Goal: Use online tool/utility: Utilize a website feature to perform a specific function

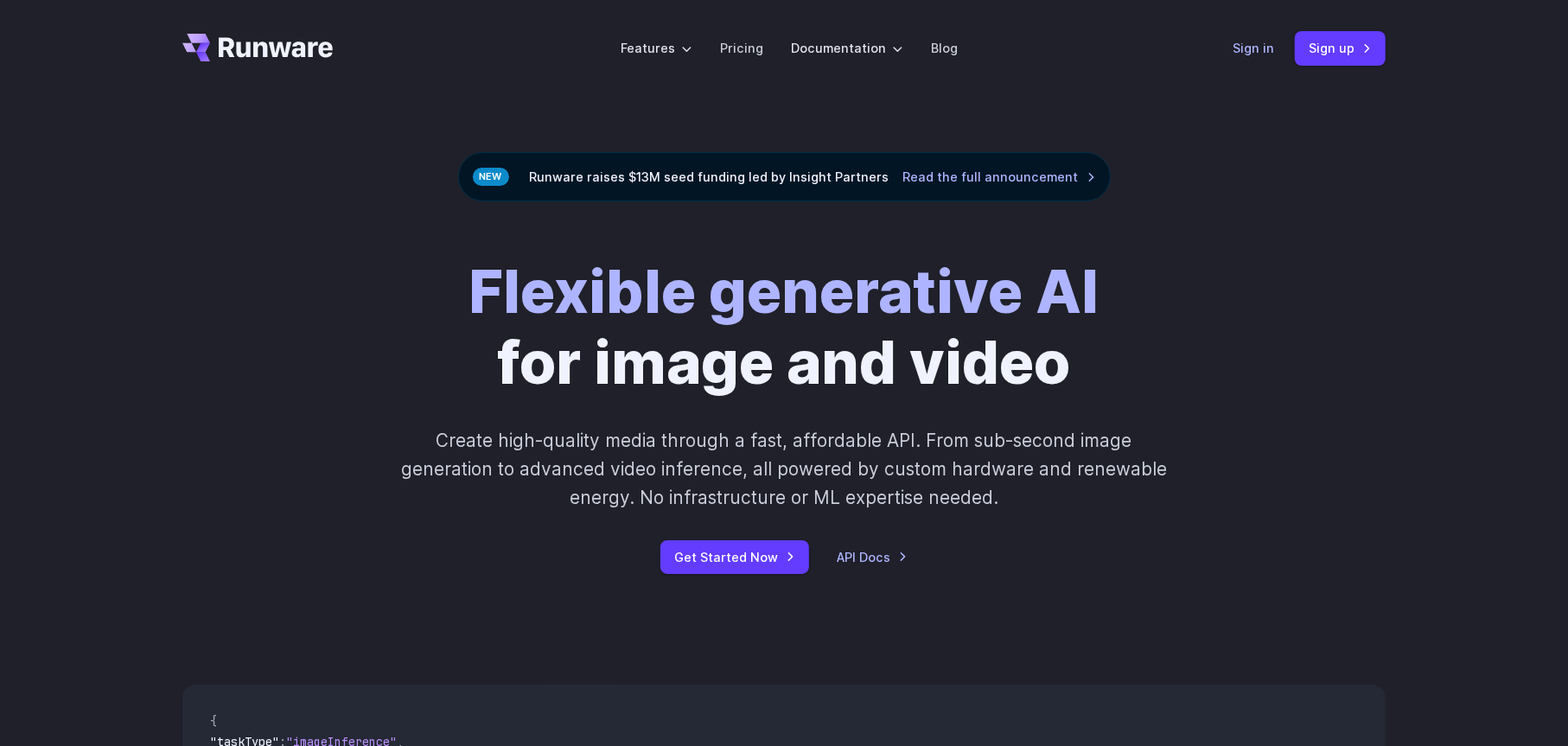
click at [1263, 46] on link "Sign in" at bounding box center [1253, 48] width 41 height 20
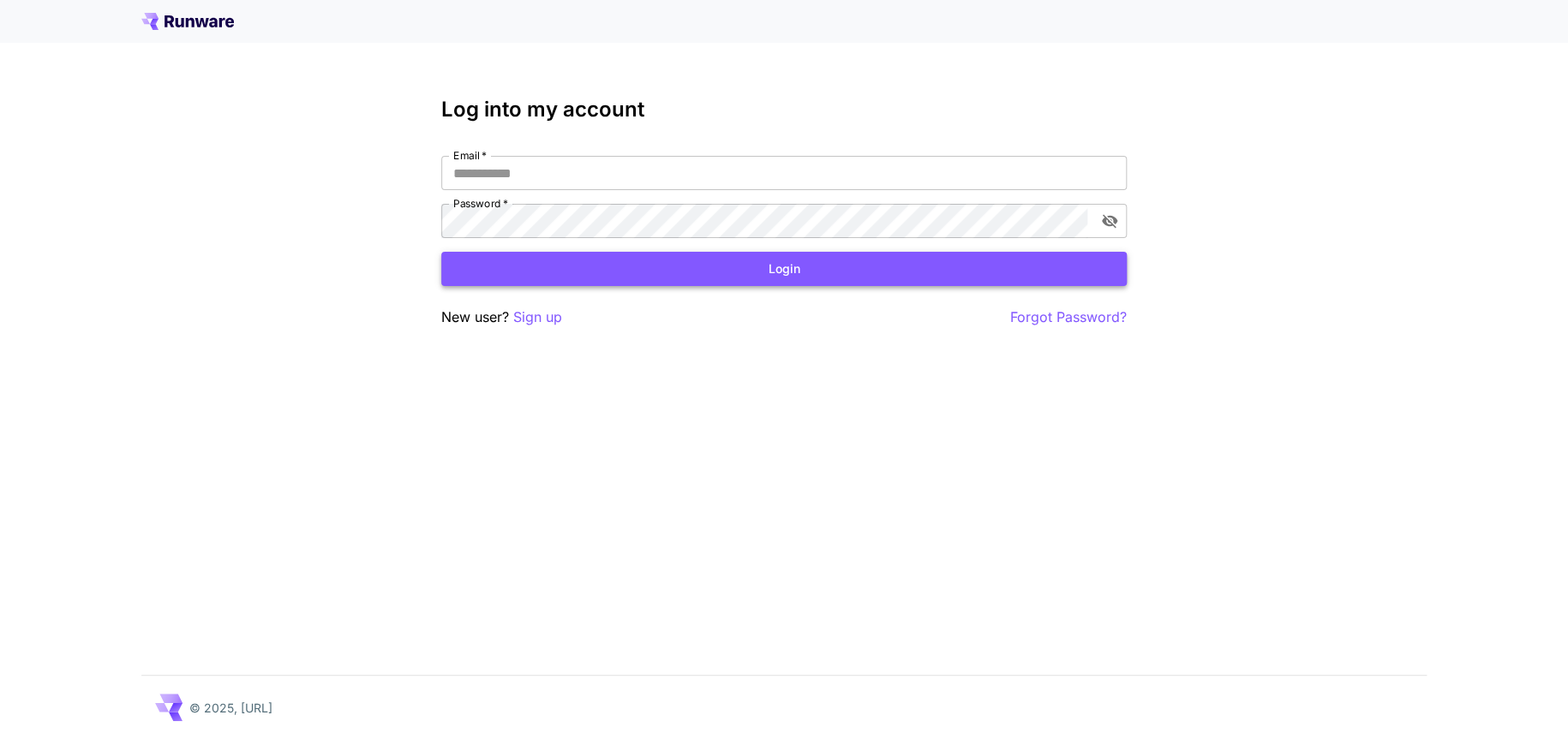
type input "**********"
click at [659, 263] on button "Login" at bounding box center [784, 269] width 685 height 35
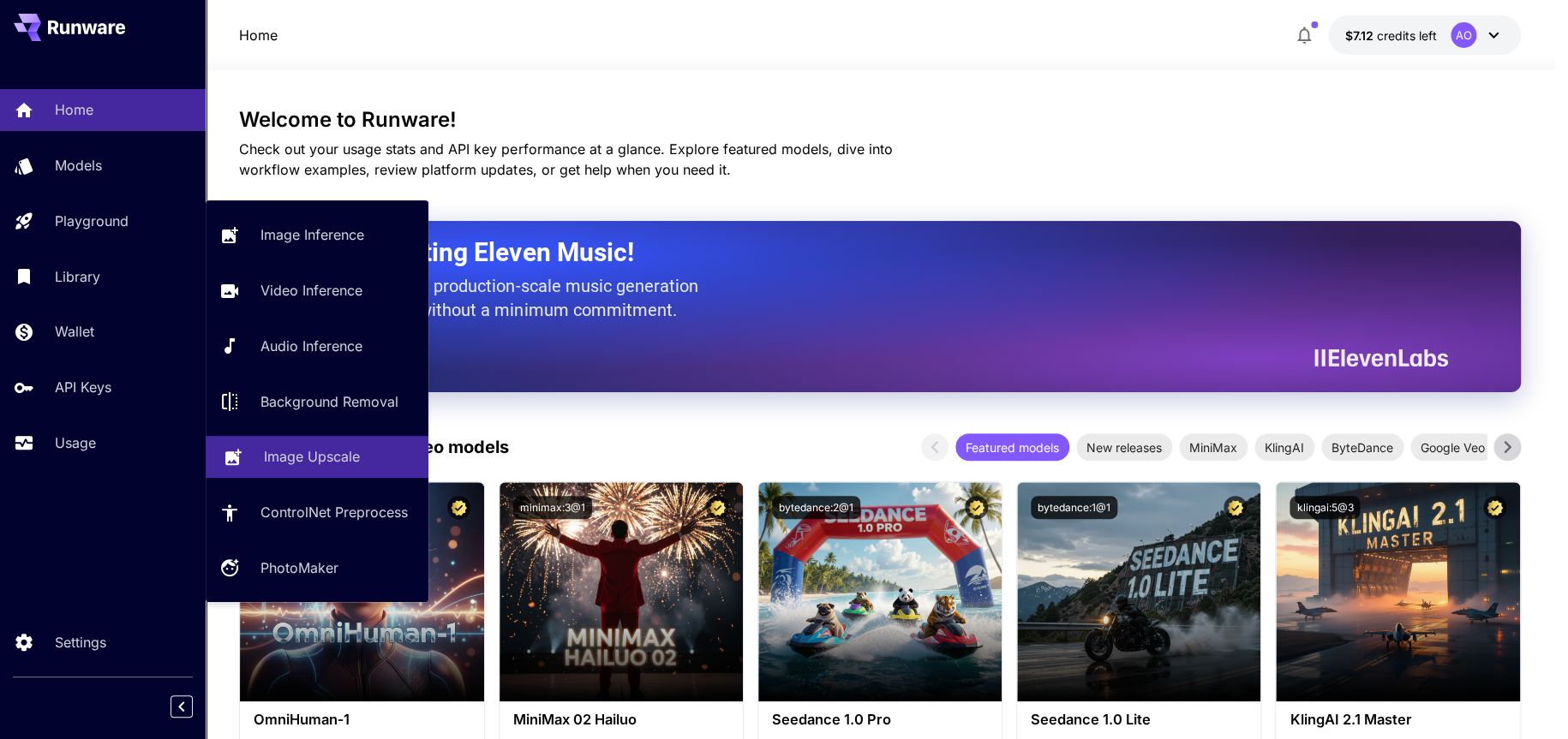
click at [301, 452] on p "Image Upscale" at bounding box center [312, 456] width 96 height 20
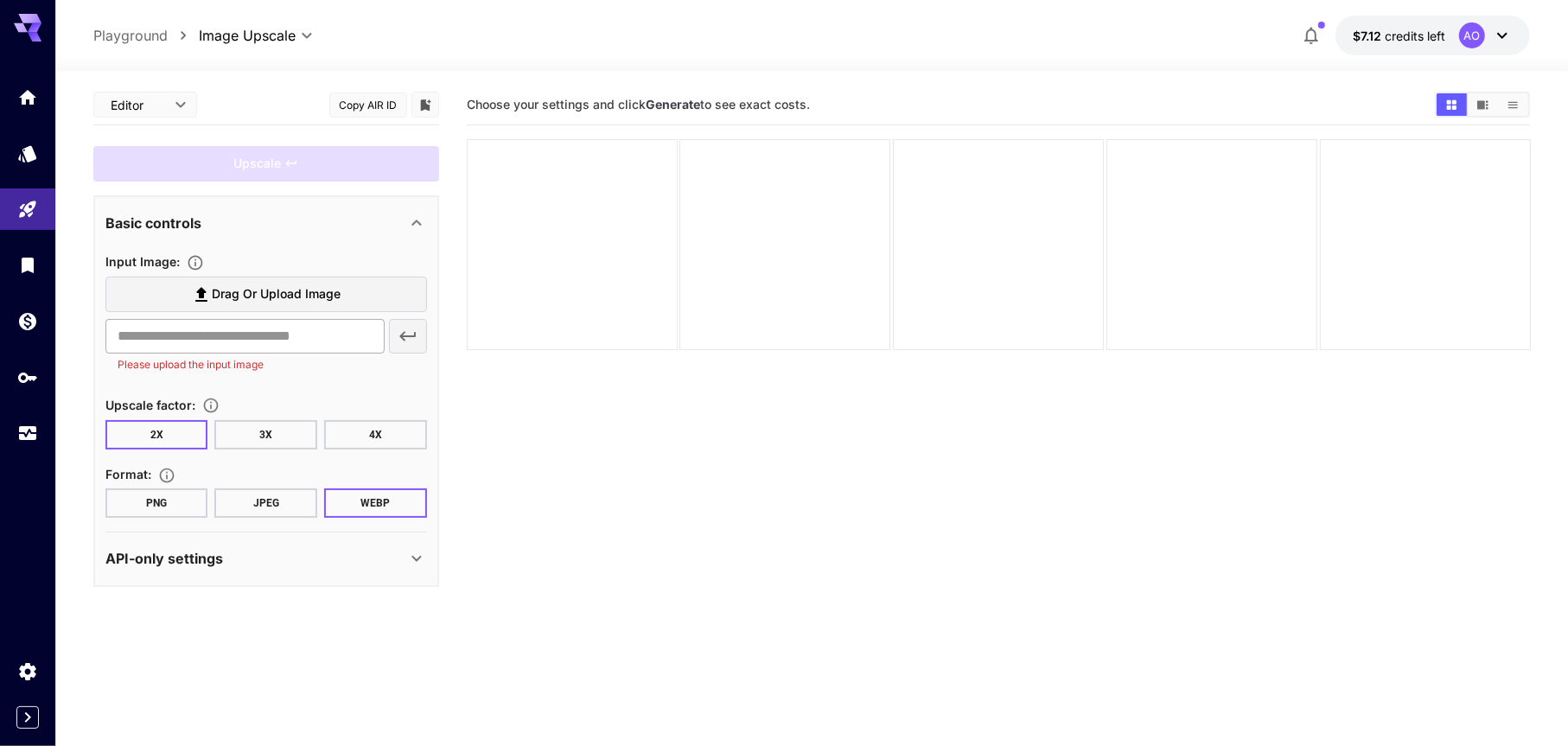
click at [197, 331] on input "text" at bounding box center [245, 336] width 279 height 35
click at [291, 284] on span "Drag or upload image" at bounding box center [276, 294] width 129 height 21
click at [0, 0] on input "Drag or upload image" at bounding box center [0, 0] width 0 height 0
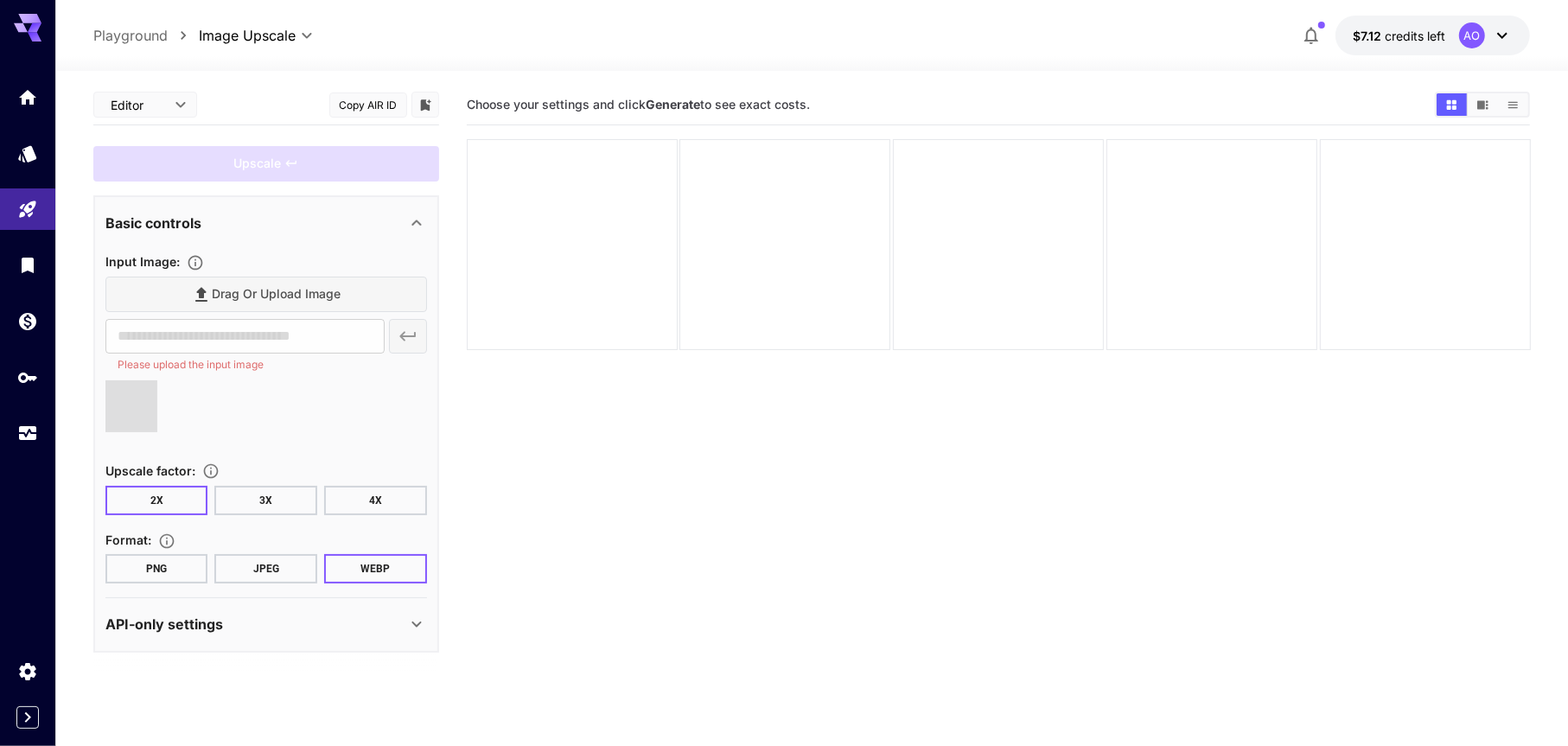
click at [169, 564] on button "PNG" at bounding box center [156, 569] width 103 height 30
type input "**********"
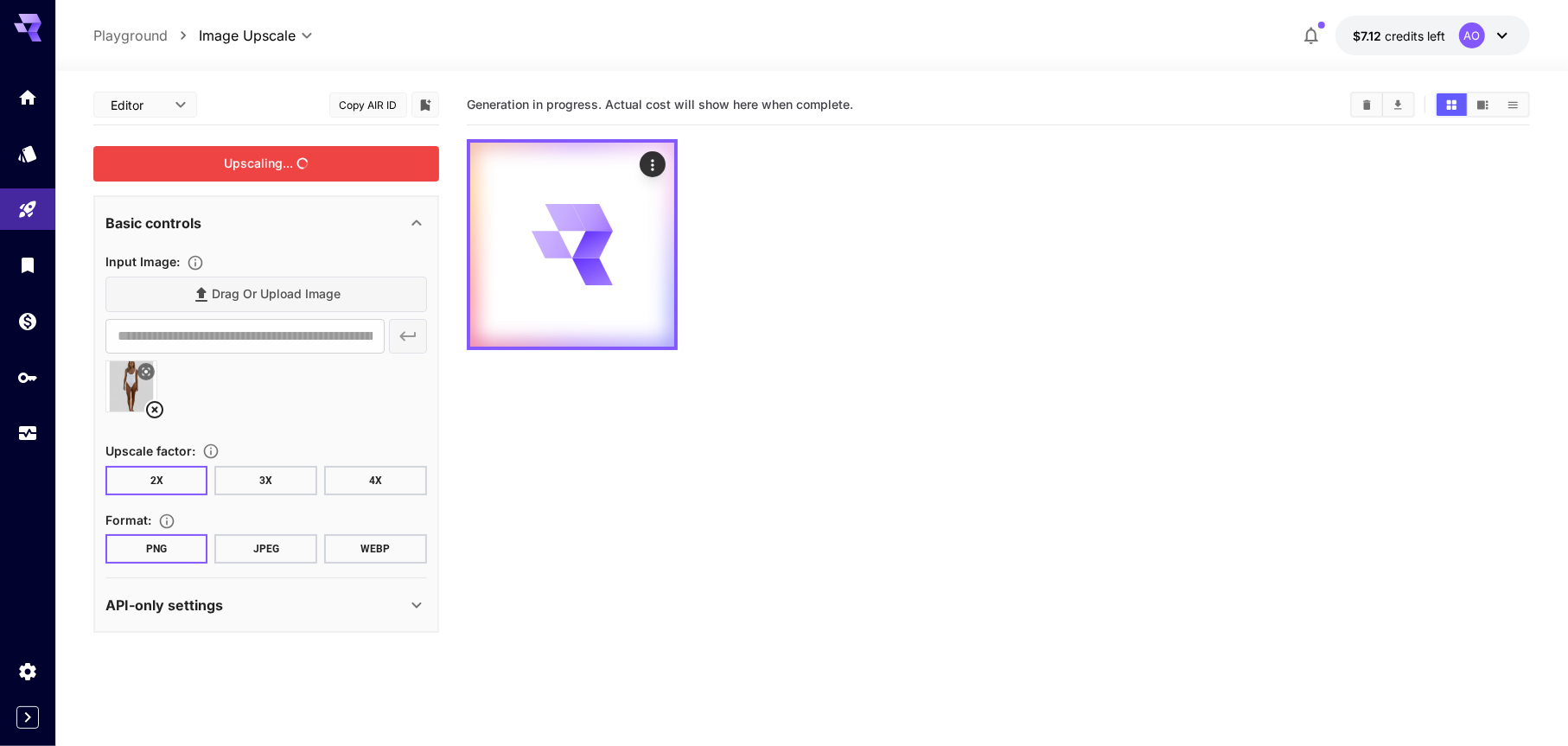
click at [367, 174] on div "Upscaling..." at bounding box center [266, 164] width 346 height 36
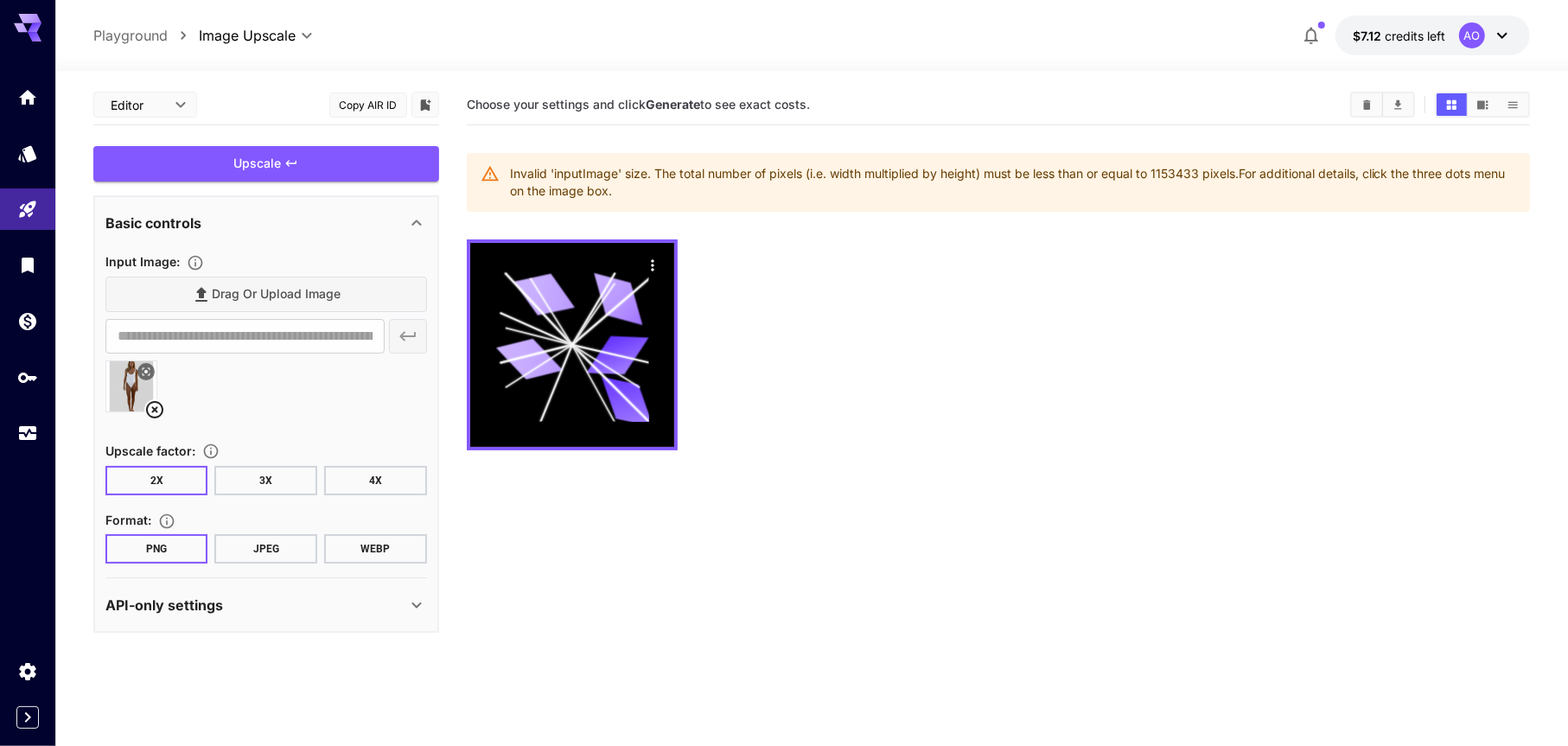
click at [156, 403] on icon at bounding box center [154, 410] width 21 height 21
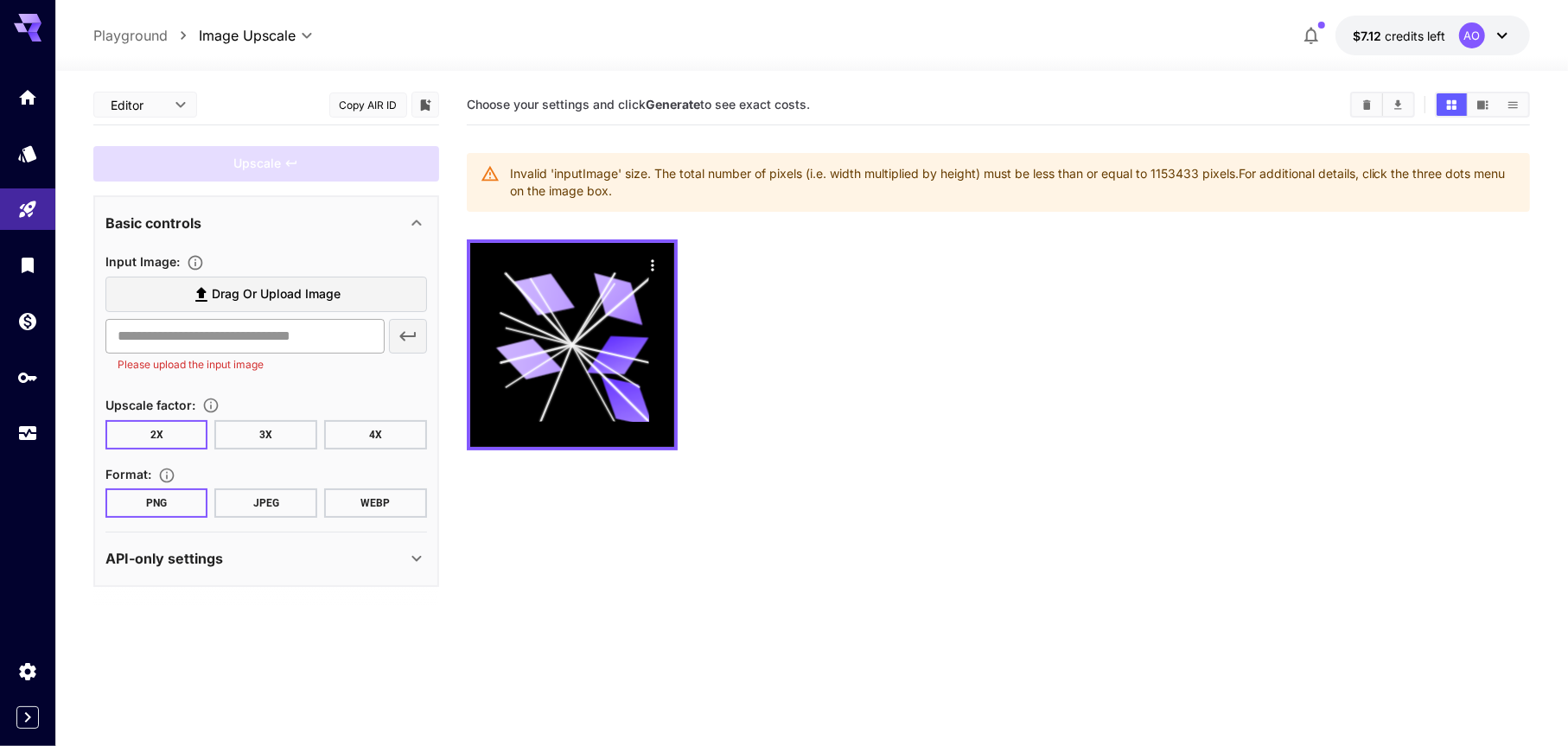
click at [233, 335] on input "text" at bounding box center [245, 336] width 279 height 35
click at [258, 292] on span "Drag or upload image" at bounding box center [276, 294] width 129 height 21
click at [0, 0] on input "Drag or upload image" at bounding box center [0, 0] width 0 height 0
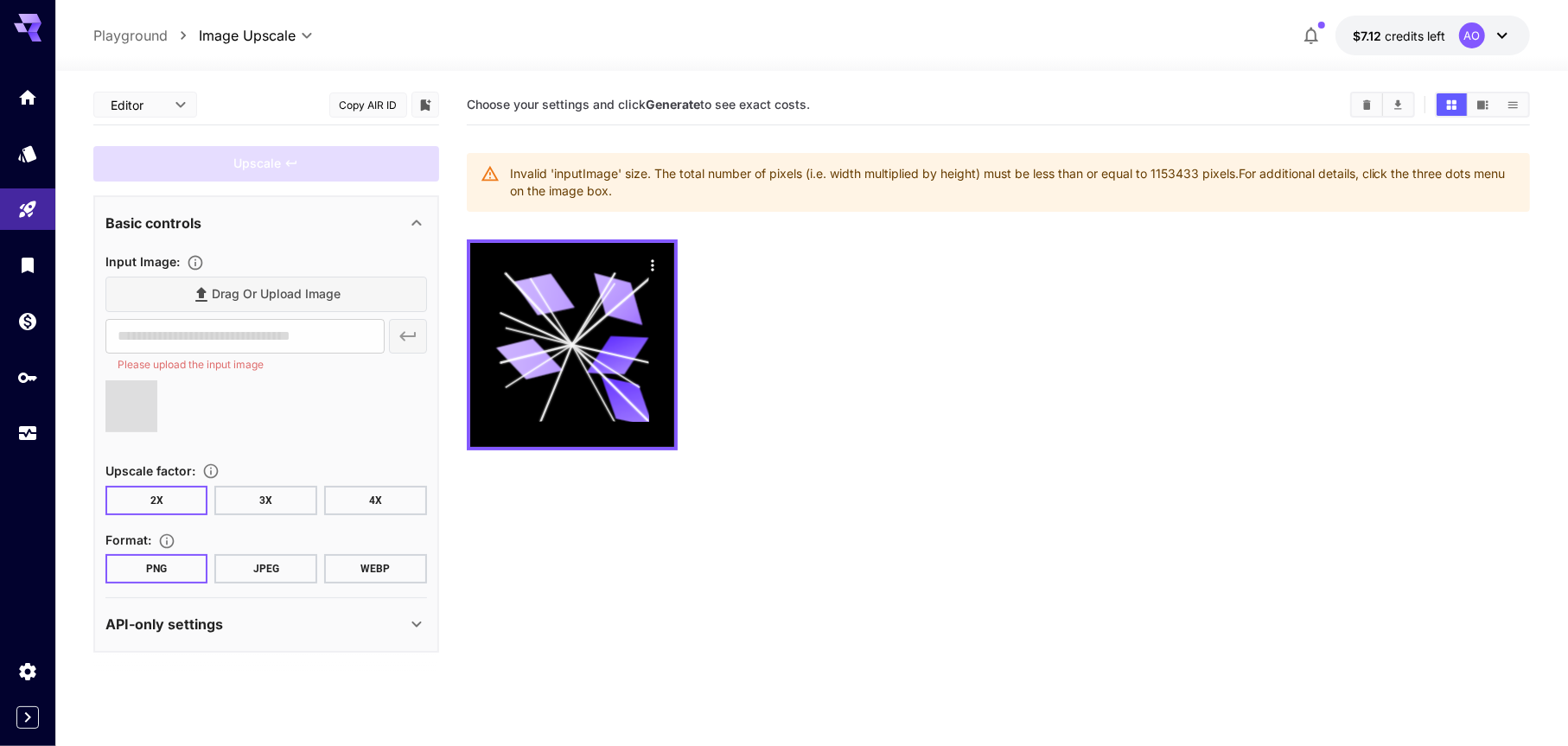
type input "**********"
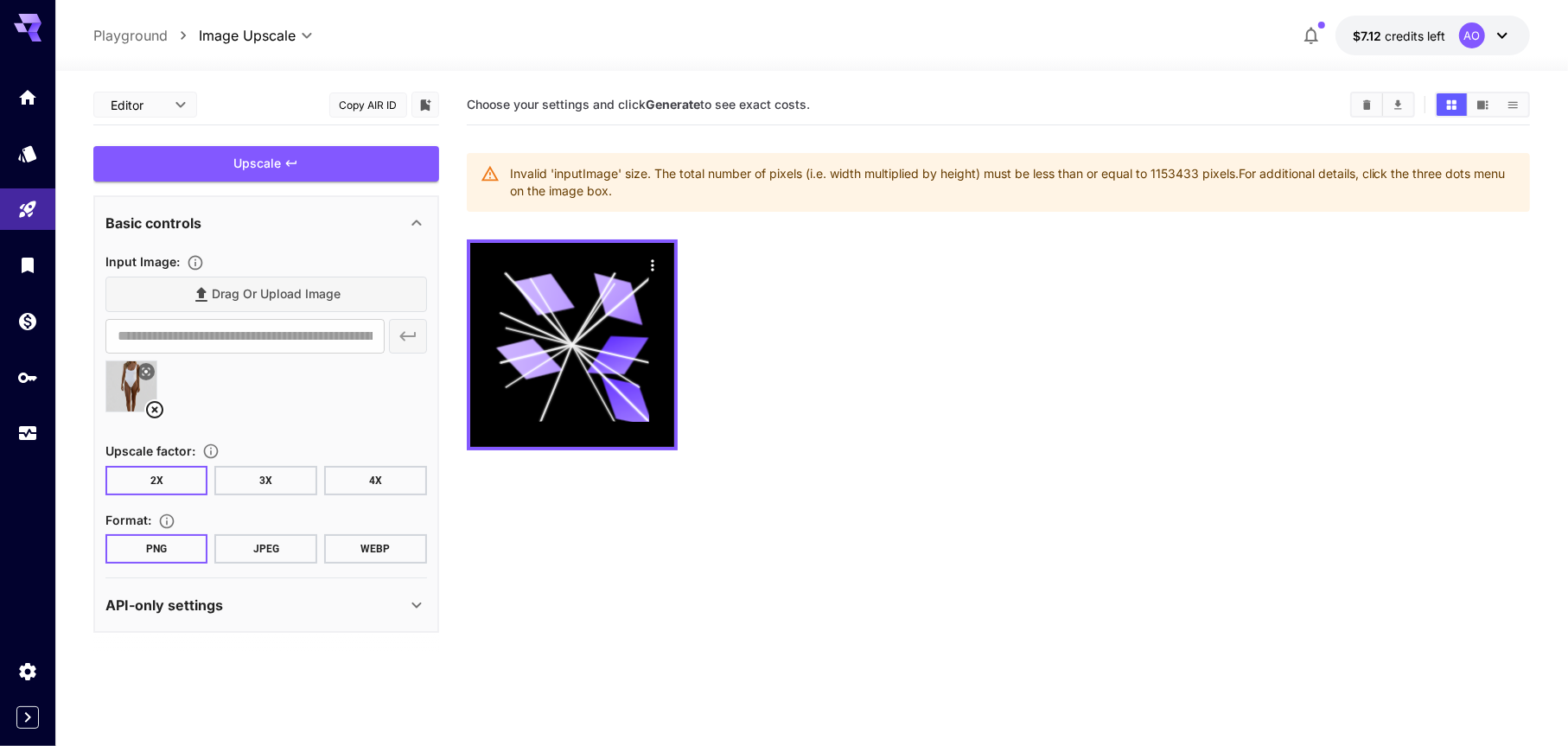
click at [283, 467] on button "3X" at bounding box center [266, 480] width 103 height 30
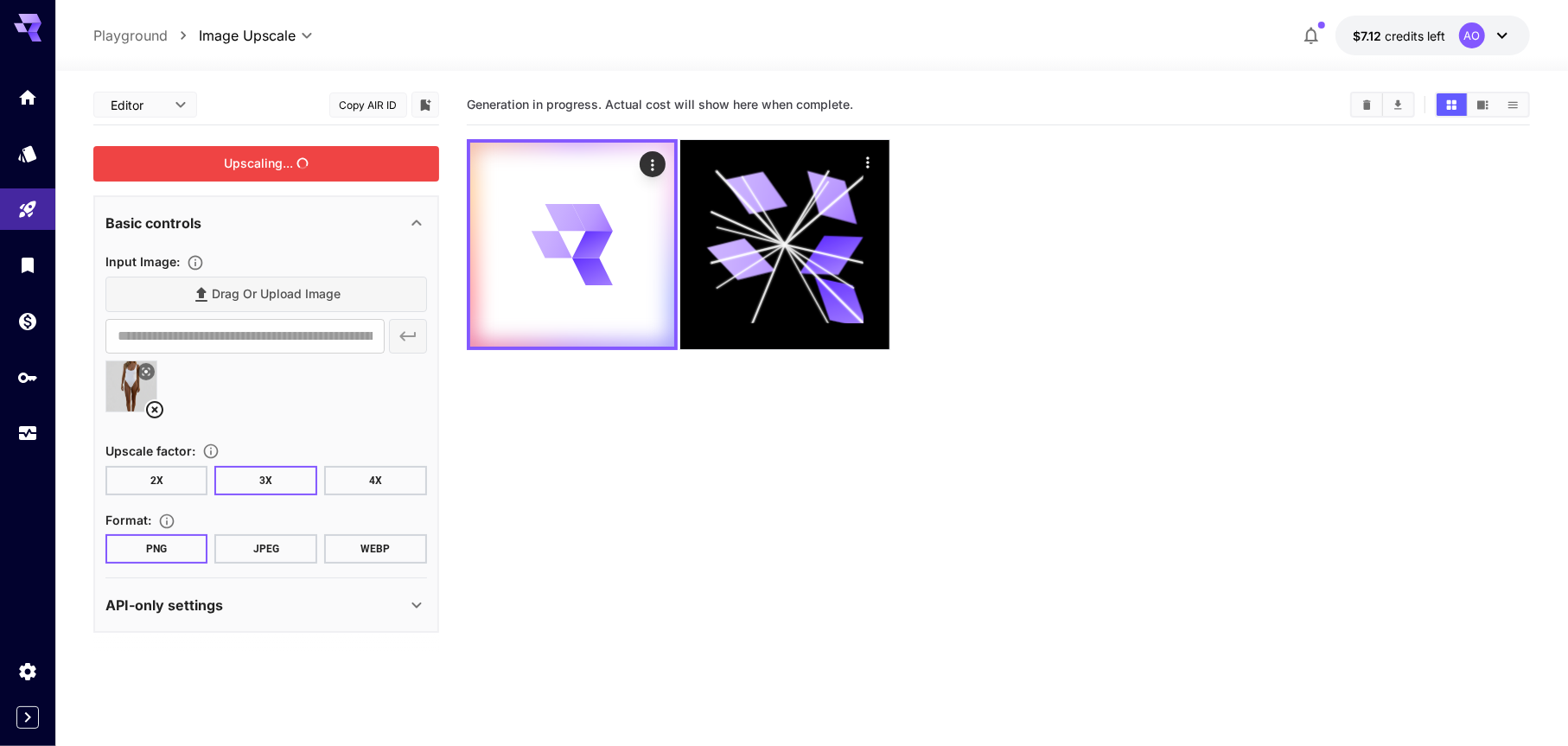
click at [339, 165] on div "Upscaling..." at bounding box center [266, 164] width 346 height 36
